Goal: Task Accomplishment & Management: Use online tool/utility

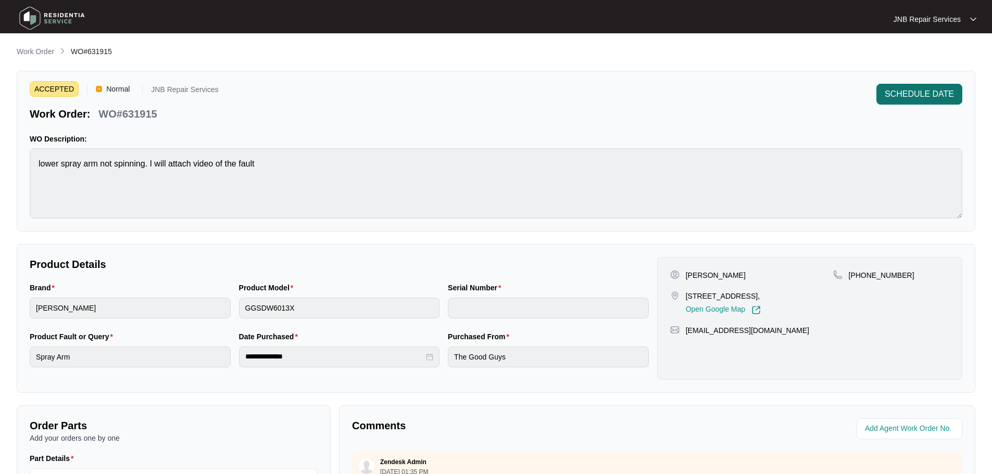
click at [934, 98] on span "SCHEDULE DATE" at bounding box center [918, 94] width 69 height 12
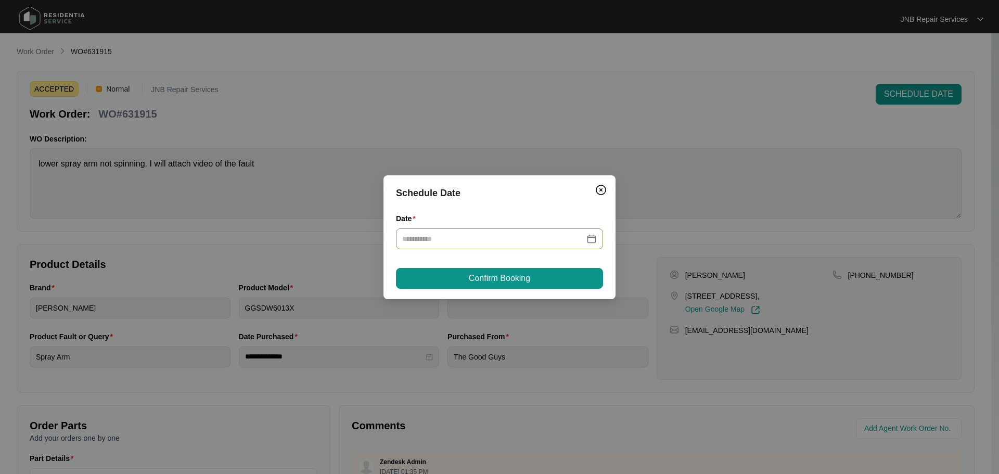
click at [592, 243] on div at bounding box center [499, 238] width 195 height 11
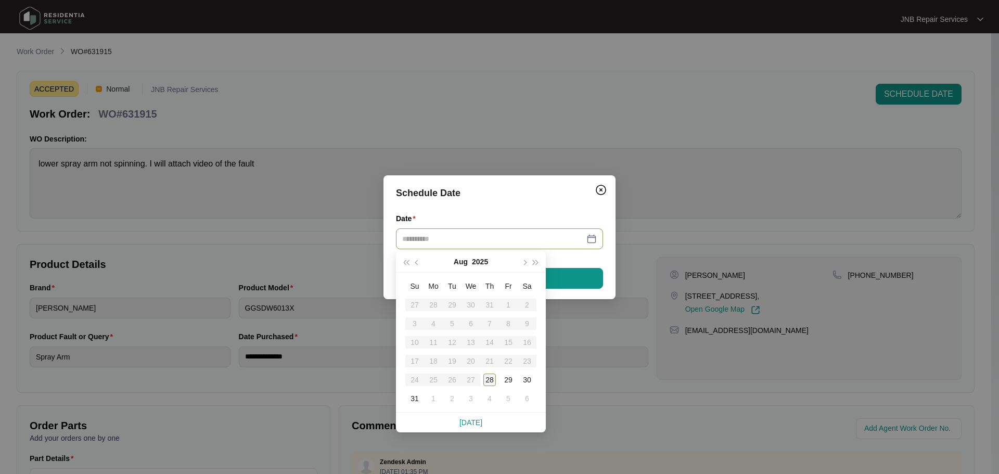
type input "**********"
click at [492, 378] on div "28" at bounding box center [490, 380] width 12 height 12
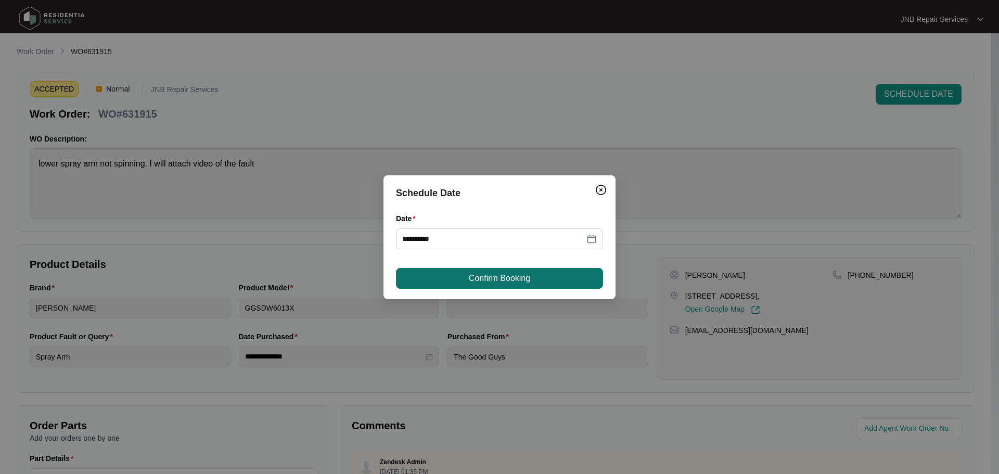
click at [520, 274] on span "Confirm Booking" at bounding box center [499, 278] width 61 height 12
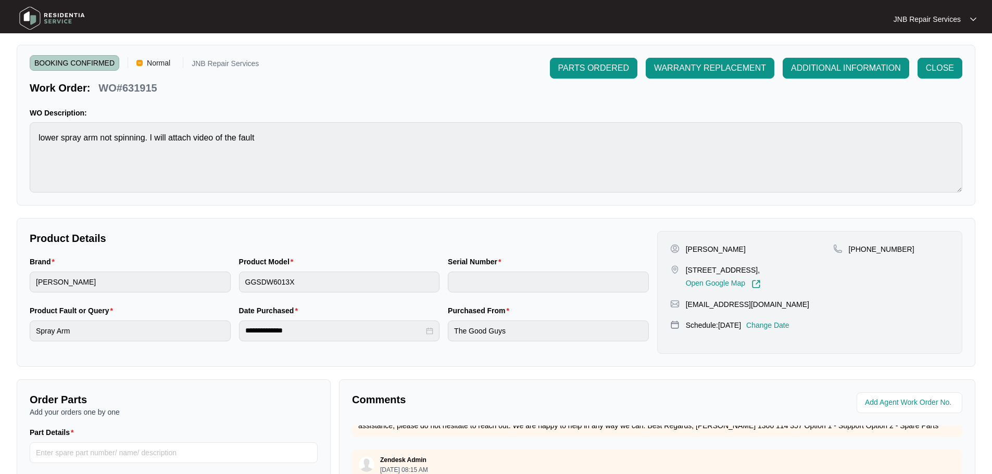
scroll to position [8, 0]
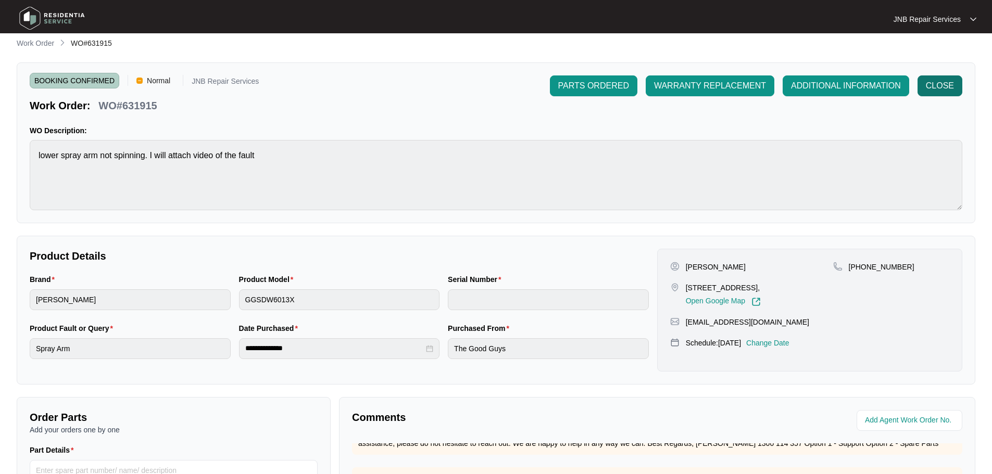
click at [934, 82] on span "CLOSE" at bounding box center [940, 86] width 28 height 12
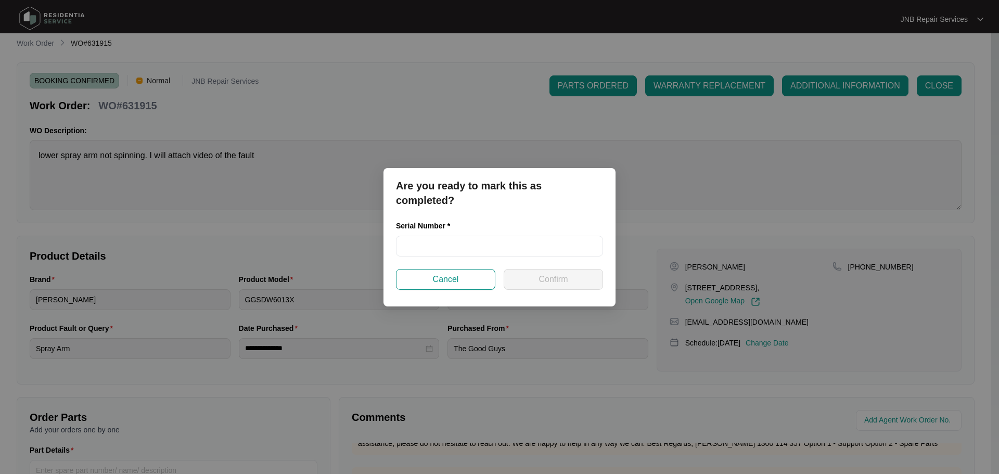
click at [504, 257] on div "Serial Number *" at bounding box center [500, 244] width 216 height 49
click at [494, 250] on input "text" at bounding box center [499, 246] width 207 height 21
paste input "25064825010100025"
type input "25064825010100025"
click at [555, 282] on span "Confirm" at bounding box center [553, 279] width 29 height 12
